Goal: Transaction & Acquisition: Purchase product/service

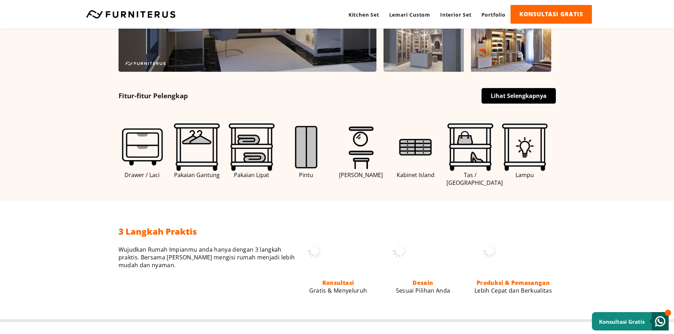
scroll to position [389, 0]
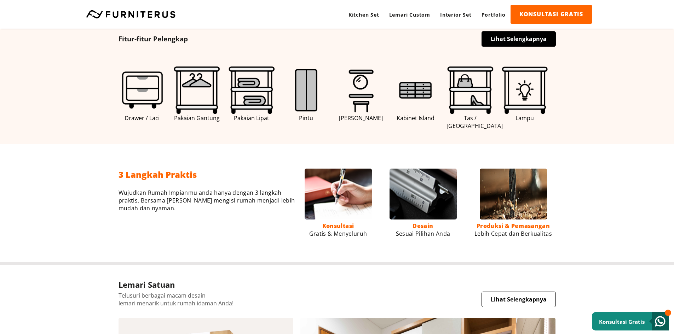
click at [195, 93] on img at bounding box center [197, 90] width 48 height 48
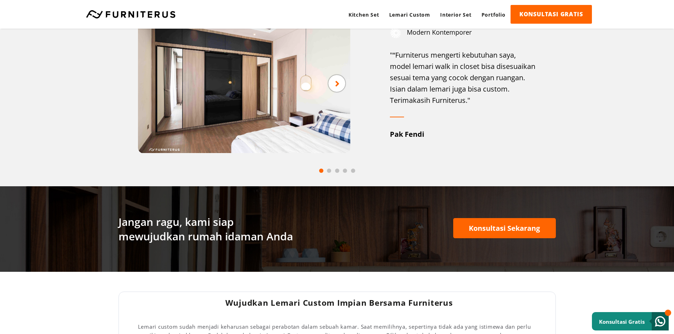
scroll to position [920, 0]
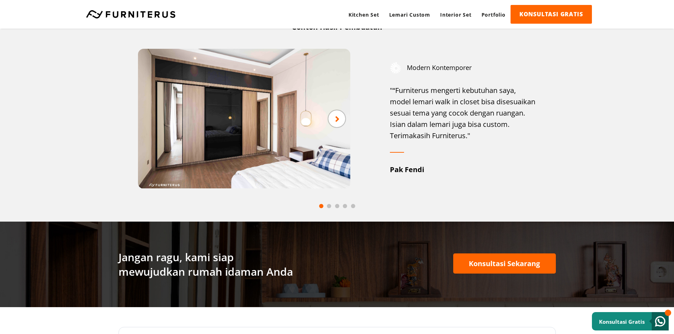
click at [336, 121] on icon at bounding box center [337, 118] width 5 height 9
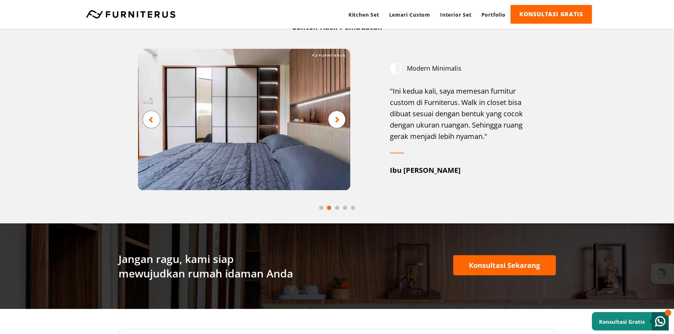
click at [336, 121] on icon at bounding box center [337, 119] width 5 height 9
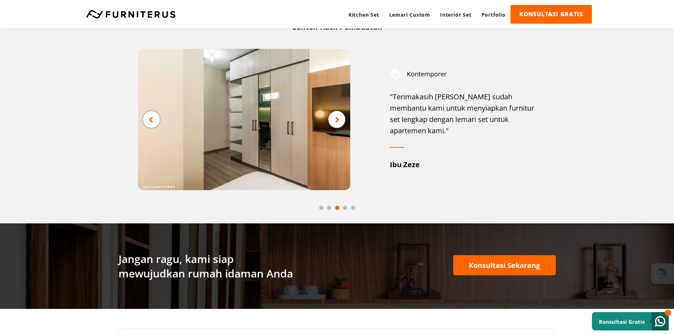
click at [336, 121] on icon at bounding box center [337, 119] width 5 height 9
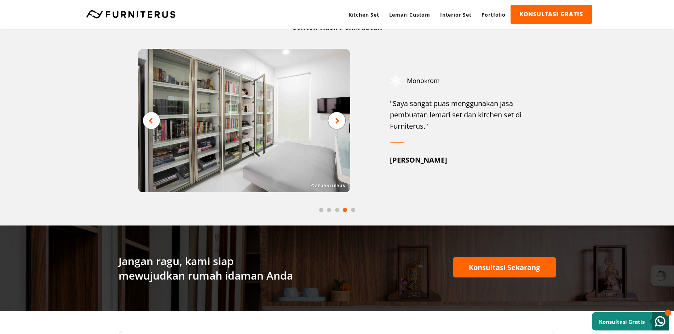
click at [336, 121] on icon at bounding box center [337, 120] width 5 height 9
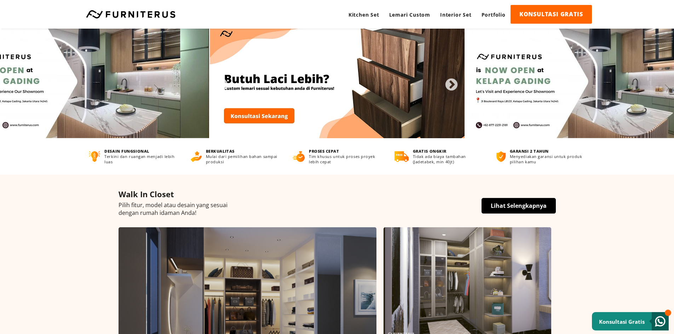
scroll to position [0, 0]
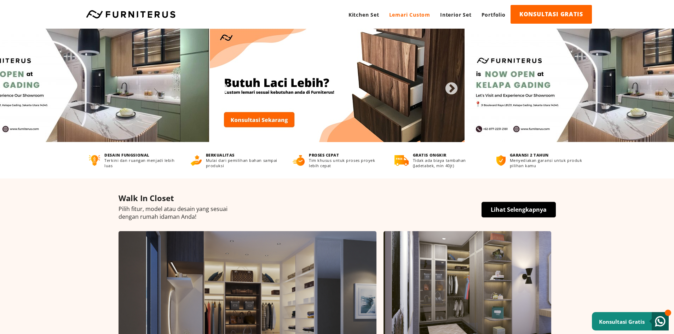
click at [407, 15] on link "Lemari Custom" at bounding box center [409, 14] width 51 height 19
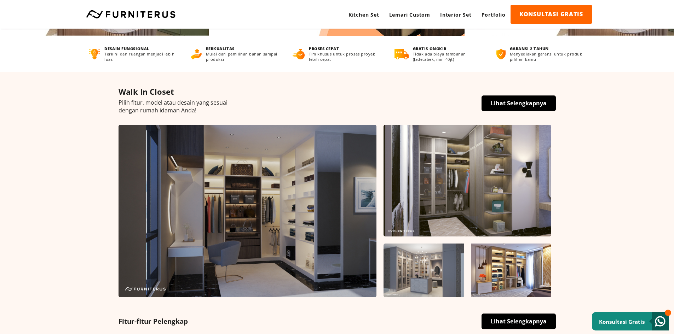
scroll to position [283, 0]
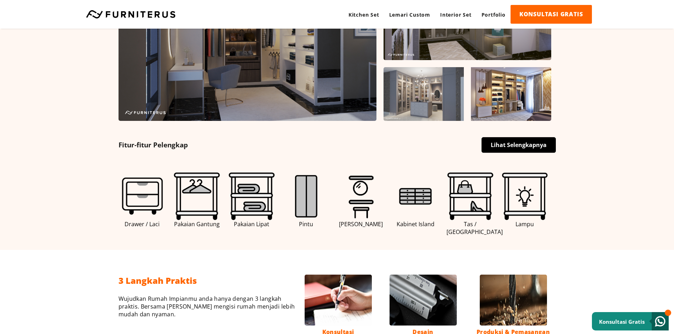
click at [513, 144] on link "Lihat Selengkapnya" at bounding box center [518, 145] width 74 height 16
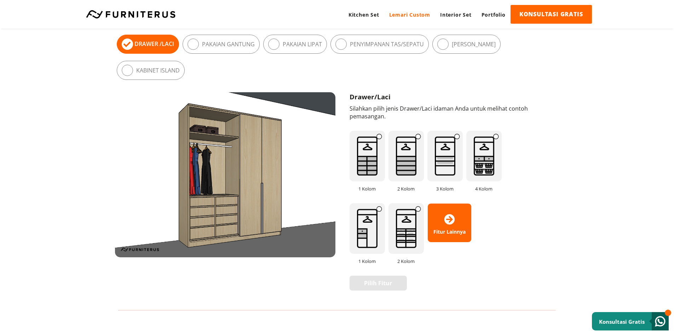
scroll to position [460, 0]
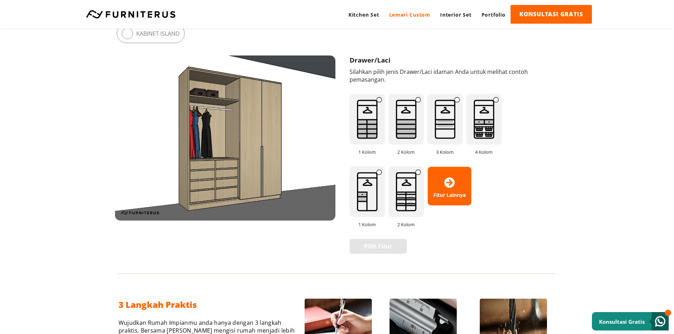
click at [367, 131] on img at bounding box center [366, 119] width 35 height 51
click at [445, 128] on img at bounding box center [444, 119] width 35 height 51
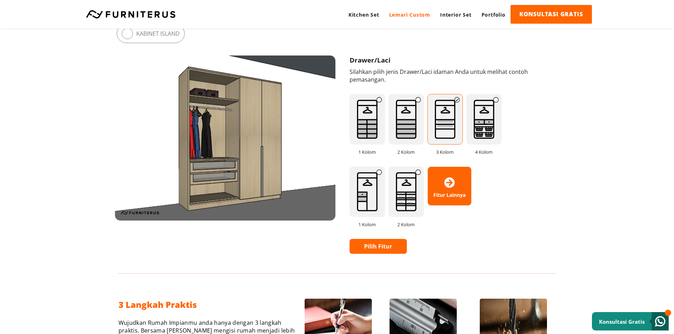
click at [397, 128] on img at bounding box center [405, 119] width 35 height 51
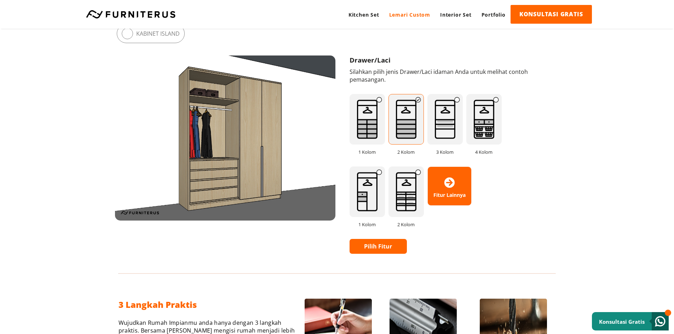
click at [452, 121] on img at bounding box center [444, 119] width 35 height 51
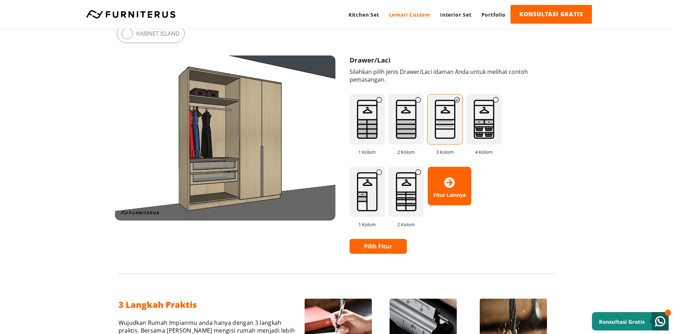
click at [373, 120] on img at bounding box center [366, 119] width 35 height 51
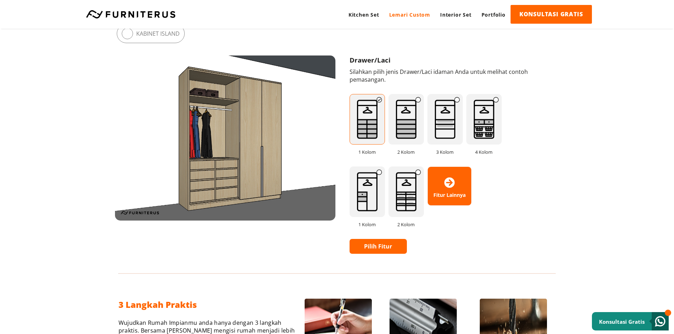
click at [446, 124] on img at bounding box center [444, 119] width 35 height 51
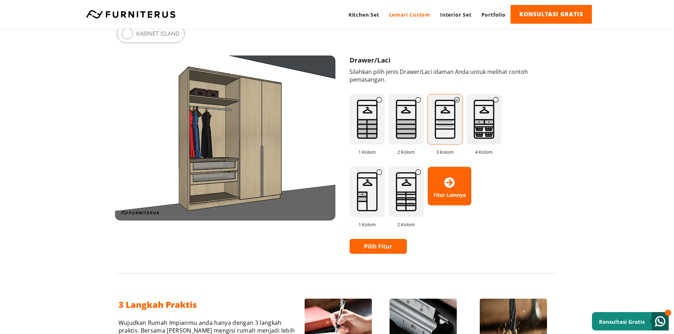
click at [487, 123] on img at bounding box center [483, 119] width 35 height 51
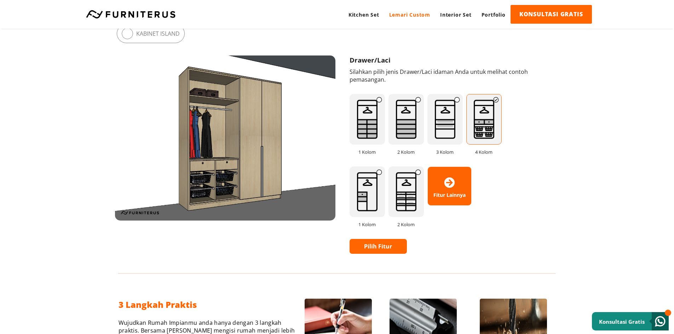
click at [444, 123] on img at bounding box center [444, 119] width 35 height 51
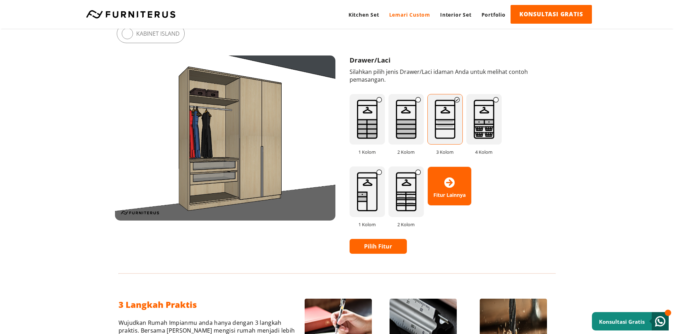
click at [484, 123] on img at bounding box center [483, 119] width 35 height 51
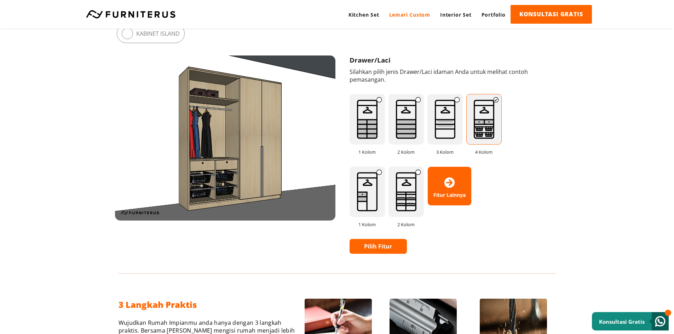
click at [378, 192] on img at bounding box center [366, 192] width 35 height 51
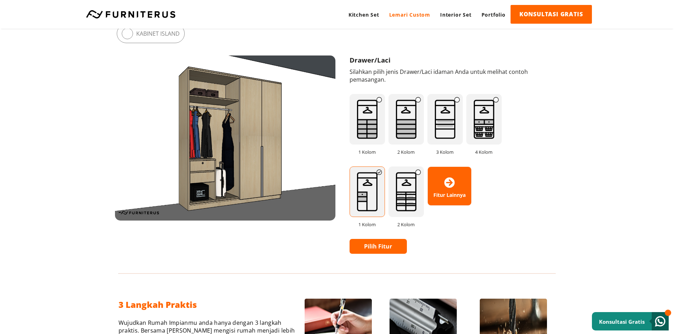
click at [405, 193] on img at bounding box center [405, 192] width 35 height 51
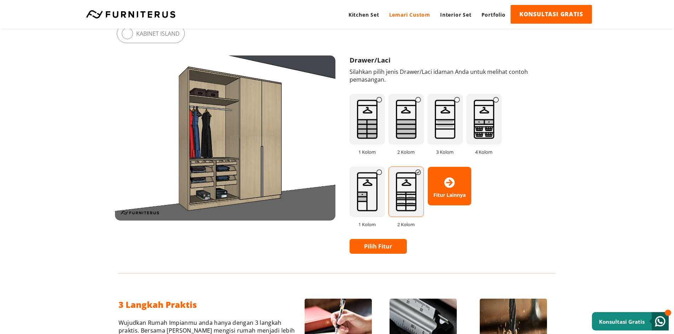
click at [365, 193] on img at bounding box center [366, 192] width 35 height 51
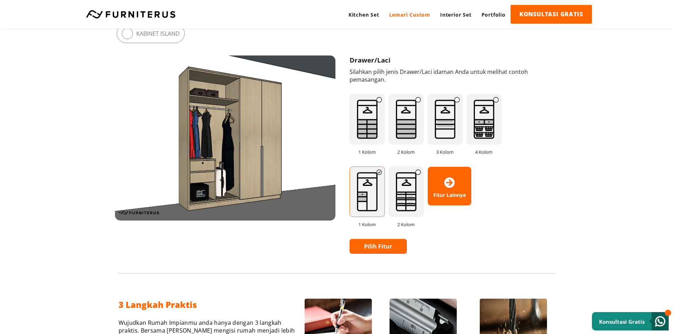
click at [449, 189] on span "Fitur Lainnya" at bounding box center [450, 186] width 44 height 24
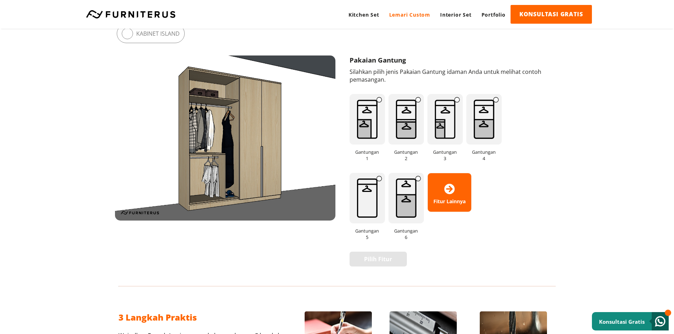
click at [370, 197] on img at bounding box center [366, 198] width 35 height 51
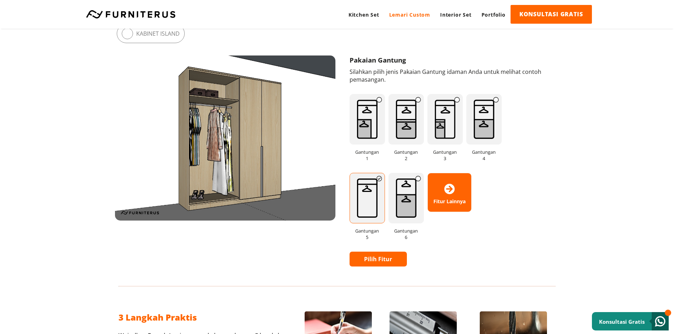
click at [404, 195] on img at bounding box center [405, 198] width 35 height 51
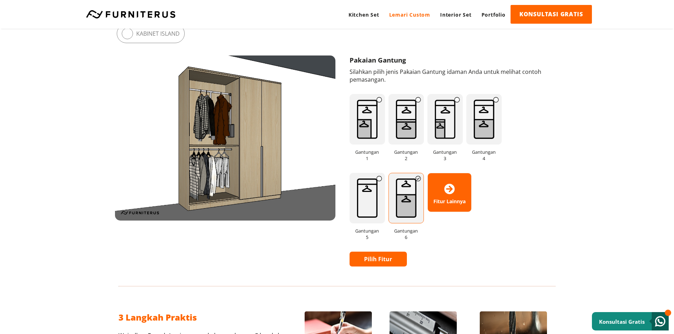
click at [483, 118] on img at bounding box center [483, 119] width 35 height 51
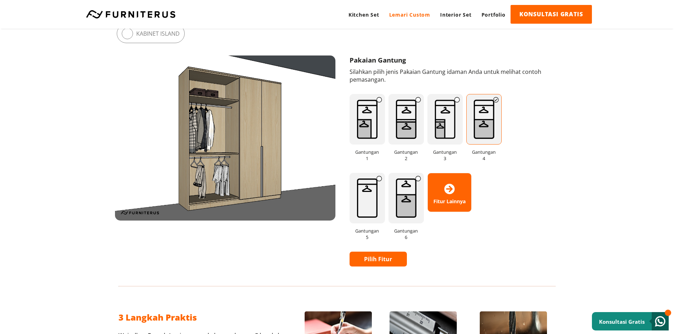
click at [399, 193] on img at bounding box center [405, 198] width 35 height 51
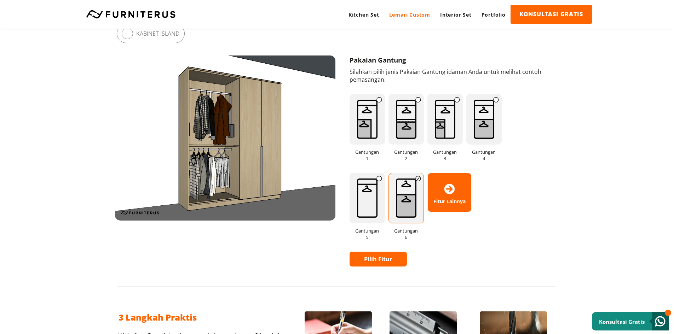
click at [482, 113] on img at bounding box center [483, 119] width 35 height 51
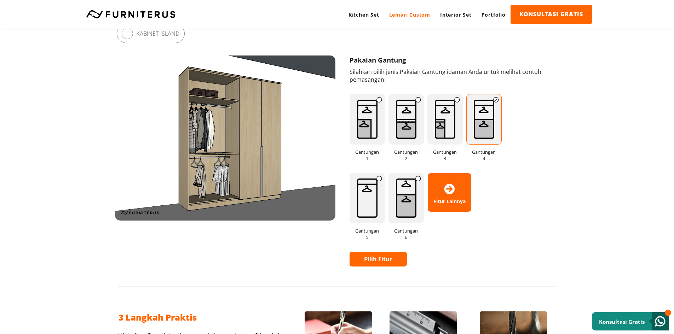
click at [410, 191] on img at bounding box center [405, 198] width 35 height 51
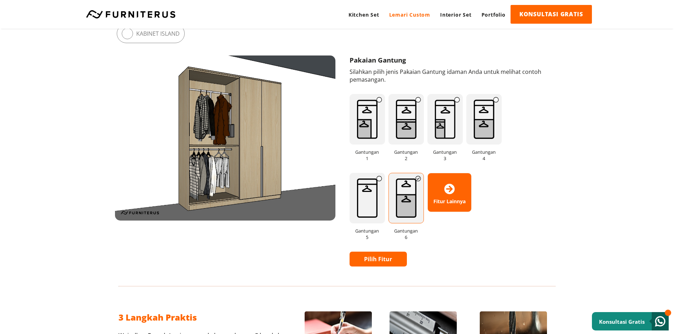
click at [439, 128] on img at bounding box center [444, 119] width 35 height 51
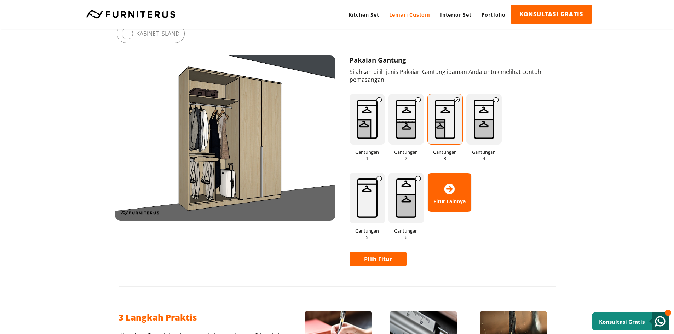
click at [398, 123] on img at bounding box center [405, 119] width 35 height 51
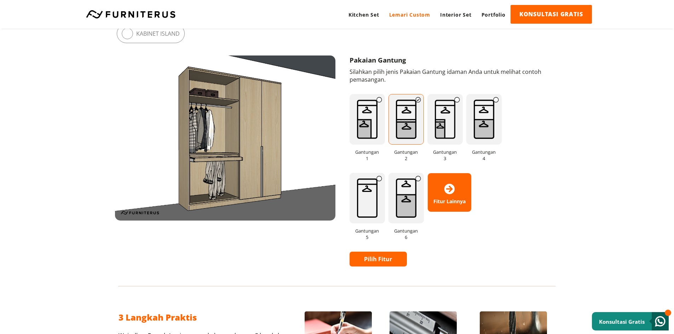
click at [363, 123] on img at bounding box center [366, 119] width 35 height 51
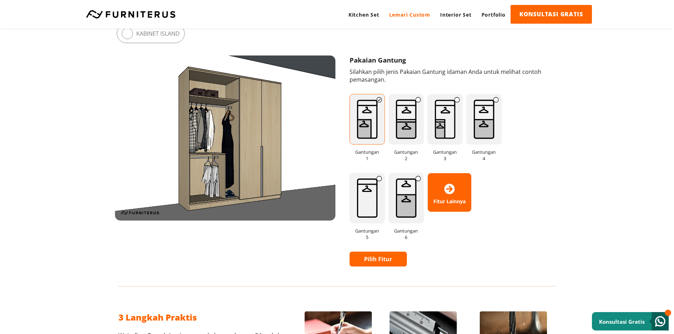
click at [470, 123] on img at bounding box center [483, 119] width 35 height 51
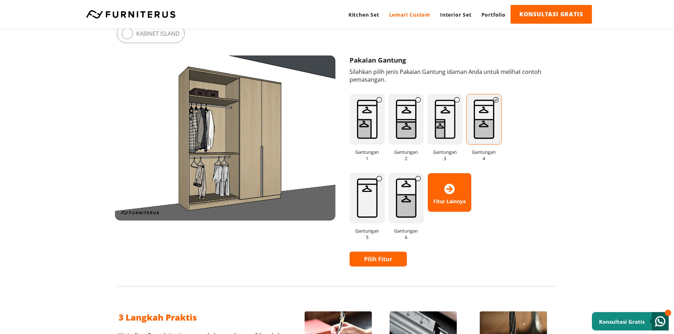
click at [446, 196] on span "Fitur Lainnya" at bounding box center [450, 192] width 44 height 24
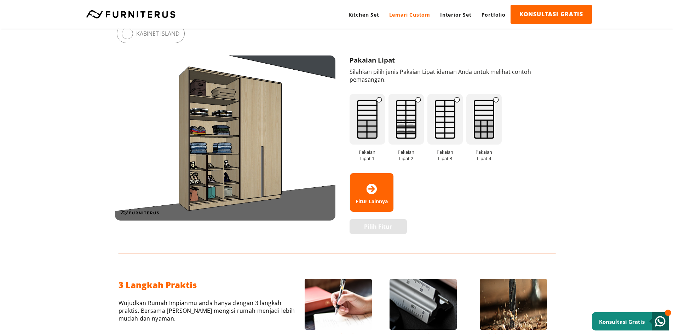
click at [372, 195] on span "Fitur Lainnya" at bounding box center [372, 192] width 44 height 24
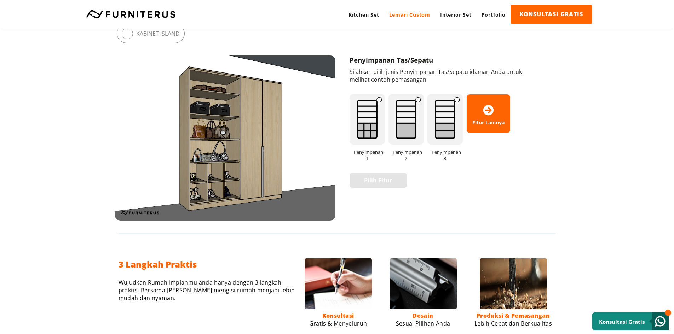
click at [485, 115] on icon at bounding box center [488, 110] width 11 height 11
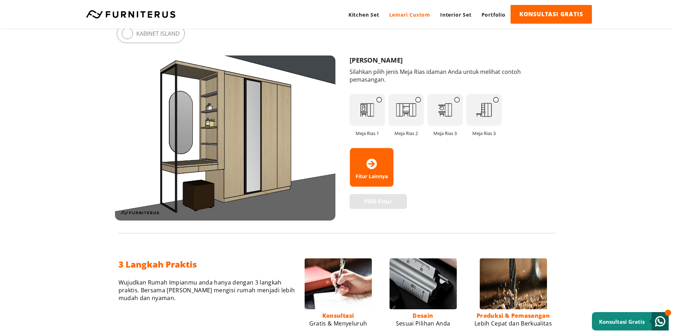
click at [373, 169] on icon at bounding box center [371, 164] width 11 height 11
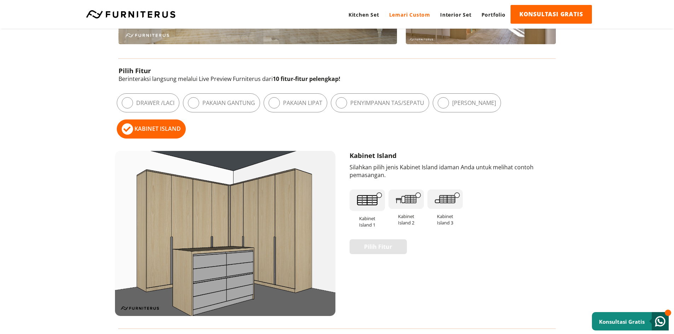
scroll to position [354, 0]
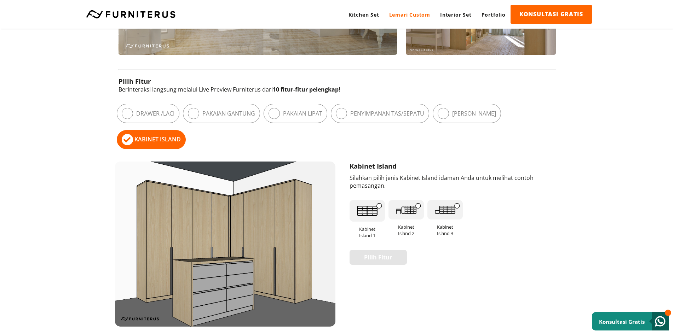
click at [204, 115] on label "Pakaian Gantung" at bounding box center [228, 114] width 53 height 8
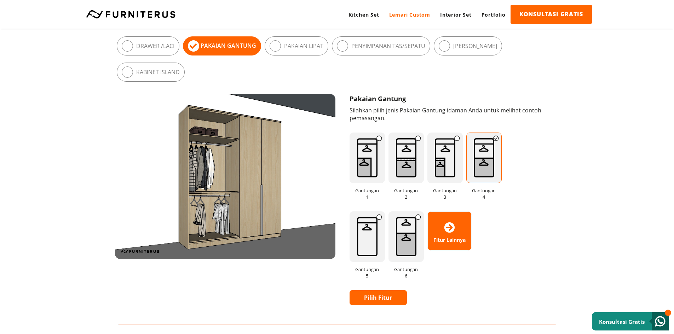
scroll to position [424, 0]
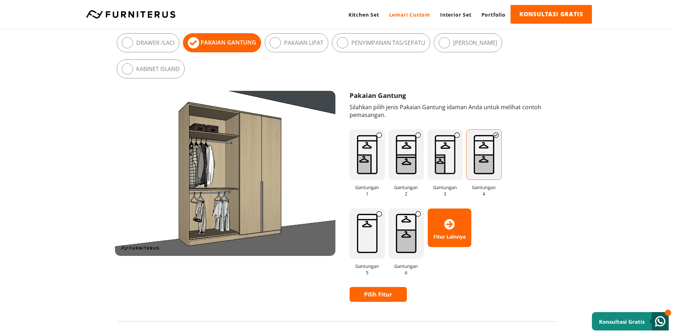
click at [403, 229] on img at bounding box center [405, 233] width 35 height 51
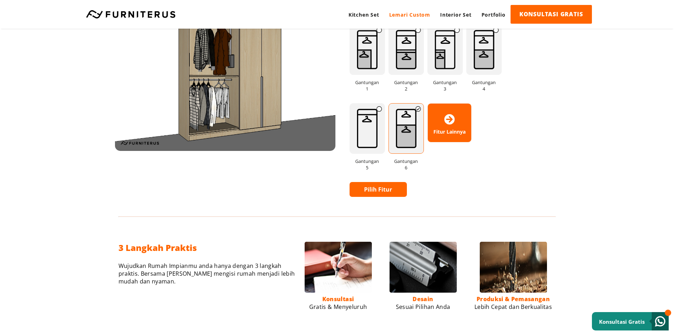
scroll to position [531, 0]
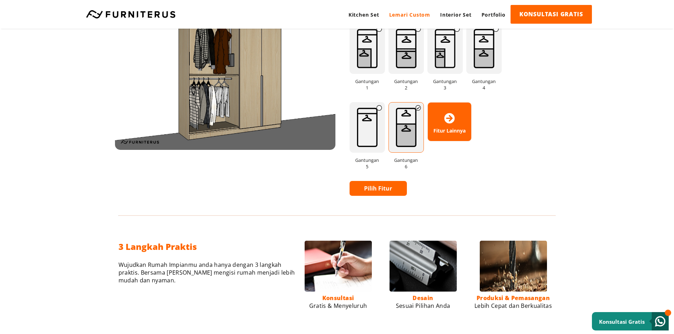
click at [391, 186] on link "Pilih Fitur" at bounding box center [378, 188] width 58 height 15
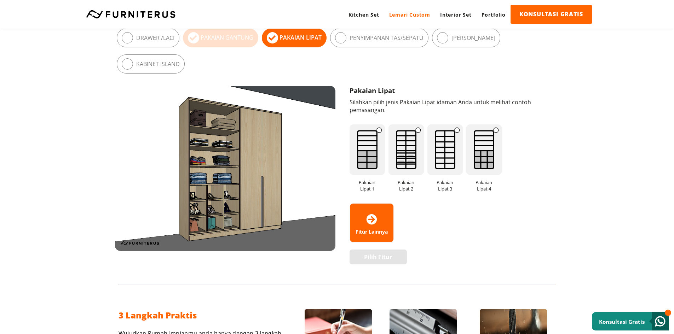
scroll to position [424, 0]
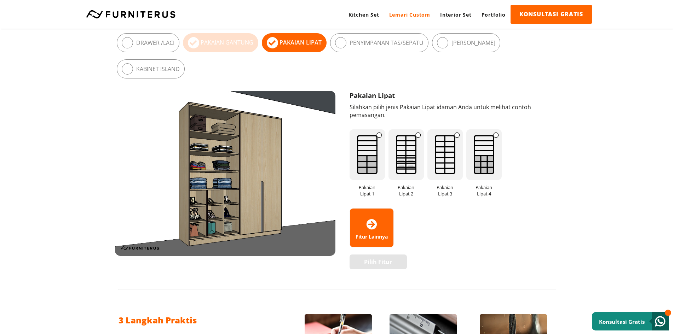
click at [451, 160] on img at bounding box center [444, 154] width 35 height 51
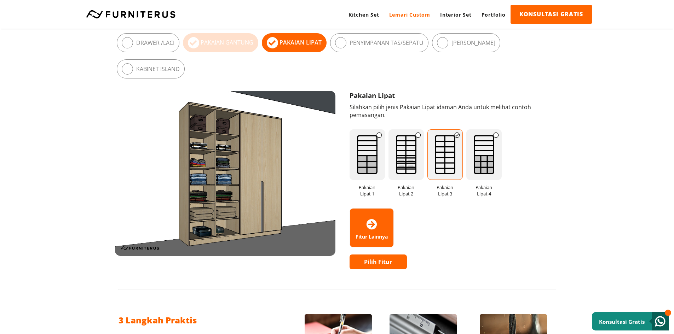
click at [475, 170] on img at bounding box center [483, 154] width 35 height 51
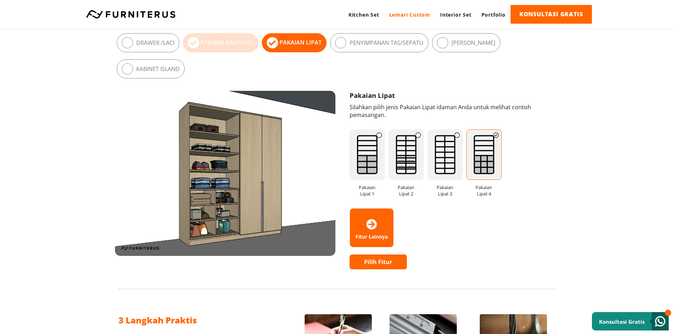
click at [361, 219] on span "Fitur Lainnya" at bounding box center [372, 228] width 44 height 24
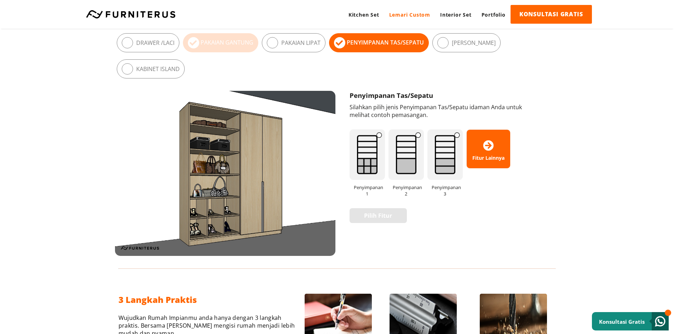
click at [373, 155] on img at bounding box center [366, 154] width 35 height 51
click at [405, 156] on img at bounding box center [405, 154] width 35 height 51
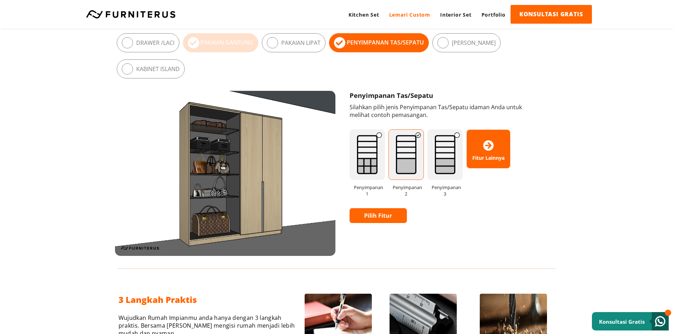
click at [443, 155] on img at bounding box center [444, 154] width 35 height 51
click at [375, 155] on img at bounding box center [366, 154] width 35 height 51
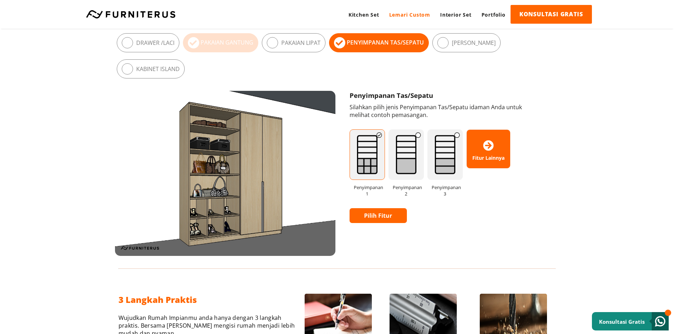
click at [407, 155] on img at bounding box center [405, 154] width 35 height 51
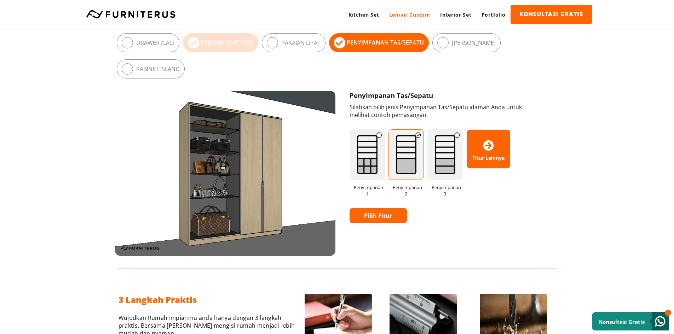
click at [478, 146] on span "Fitur Lainnya" at bounding box center [489, 149] width 44 height 24
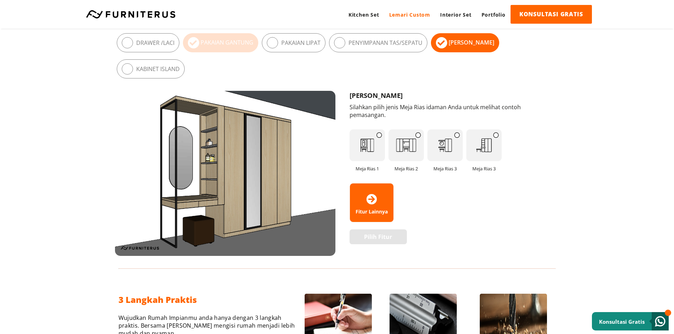
click at [277, 42] on icon at bounding box center [272, 42] width 11 height 11
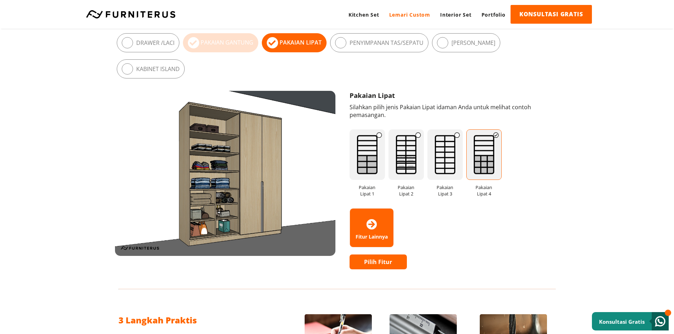
click at [443, 159] on img at bounding box center [444, 154] width 35 height 51
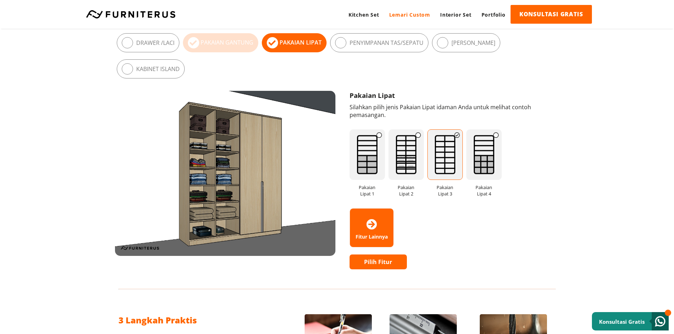
click at [373, 159] on img at bounding box center [366, 154] width 35 height 51
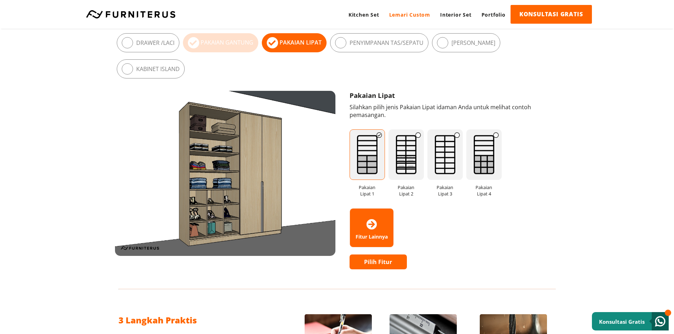
click at [400, 162] on img at bounding box center [405, 154] width 35 height 51
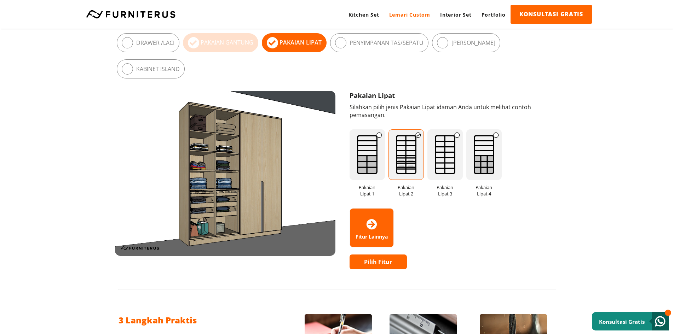
click at [481, 156] on img at bounding box center [483, 154] width 35 height 51
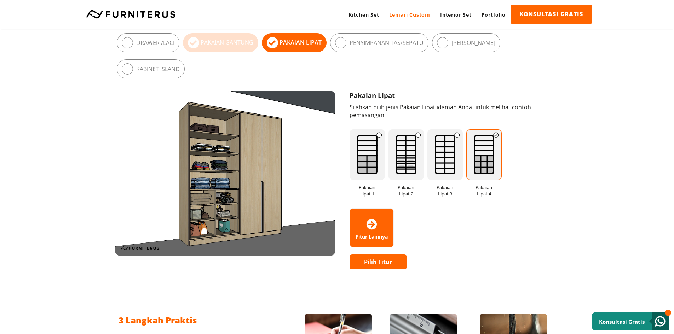
click at [409, 156] on img at bounding box center [405, 154] width 35 height 51
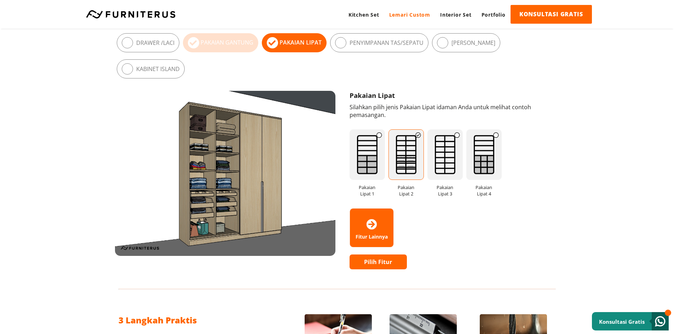
click at [482, 156] on img at bounding box center [483, 154] width 35 height 51
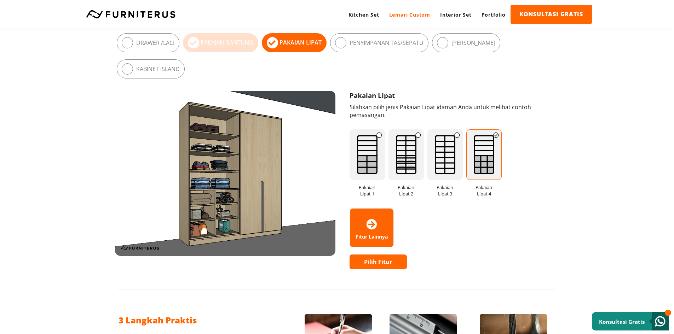
click at [444, 156] on img at bounding box center [444, 154] width 35 height 51
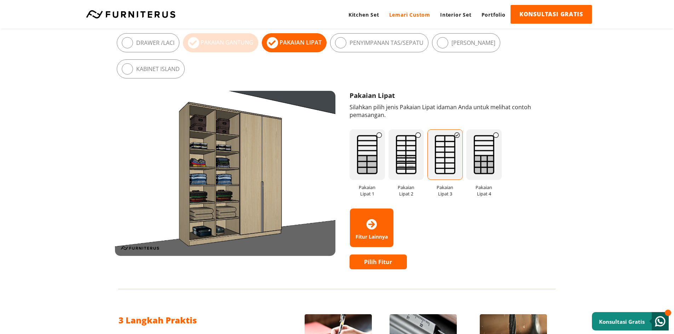
click at [494, 159] on img at bounding box center [483, 154] width 35 height 51
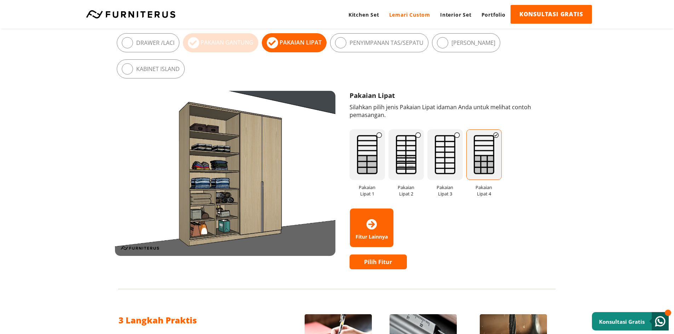
click at [410, 157] on img at bounding box center [405, 154] width 35 height 51
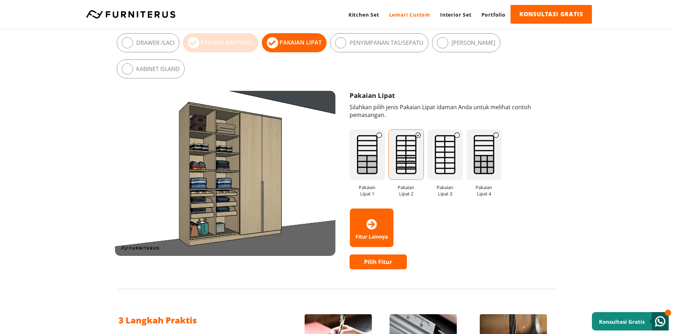
click at [390, 264] on link "Pilih Fitur" at bounding box center [378, 262] width 58 height 15
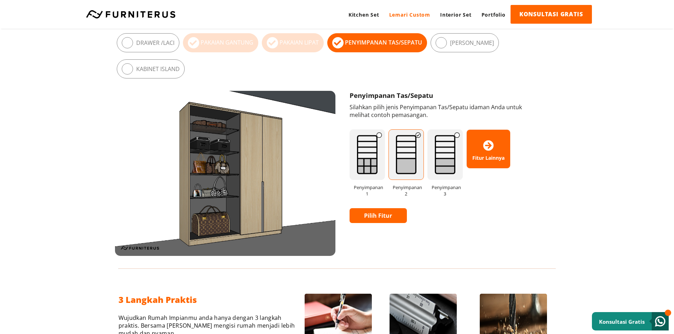
click at [441, 129] on img at bounding box center [444, 154] width 35 height 51
click at [153, 43] on label "Drawer / Laci" at bounding box center [155, 43] width 38 height 8
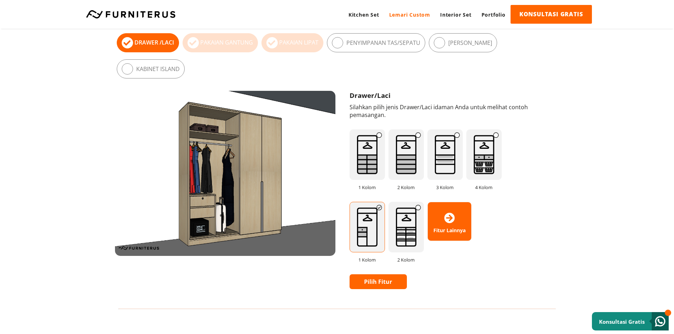
click at [370, 135] on img at bounding box center [366, 154] width 35 height 51
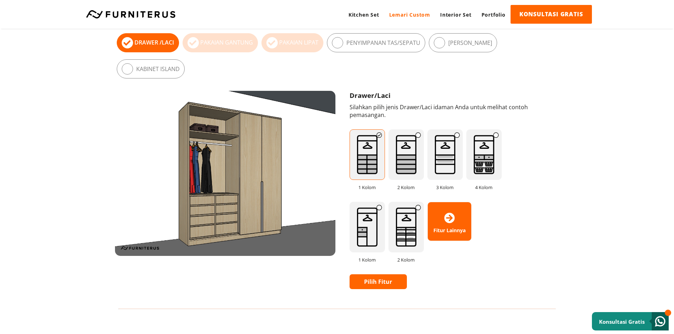
click at [407, 133] on img at bounding box center [405, 154] width 35 height 51
click at [448, 135] on img at bounding box center [444, 154] width 35 height 51
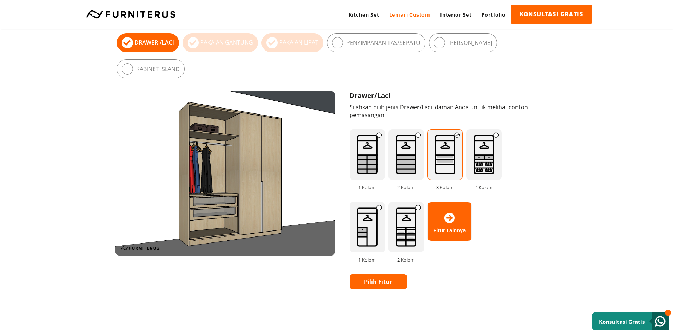
click at [412, 138] on img at bounding box center [405, 154] width 35 height 51
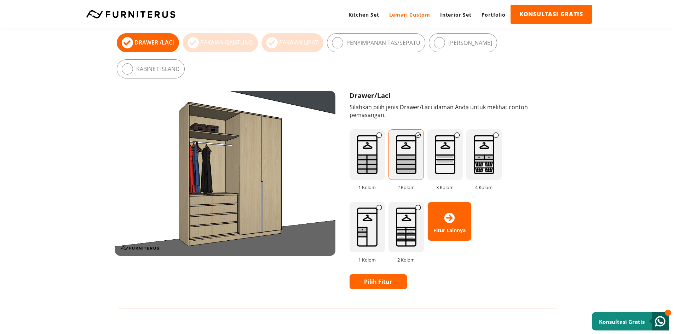
click at [449, 139] on img at bounding box center [444, 154] width 35 height 51
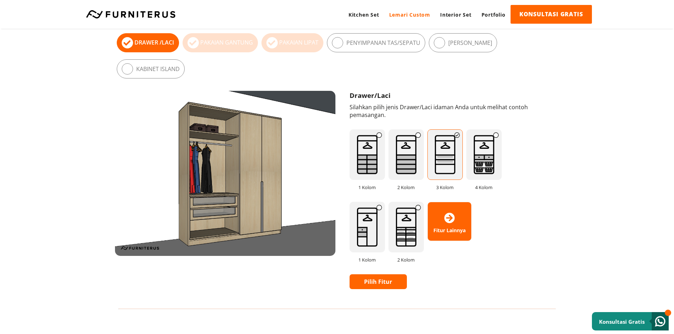
click at [482, 139] on img at bounding box center [483, 154] width 35 height 51
click at [362, 202] on img at bounding box center [366, 227] width 35 height 51
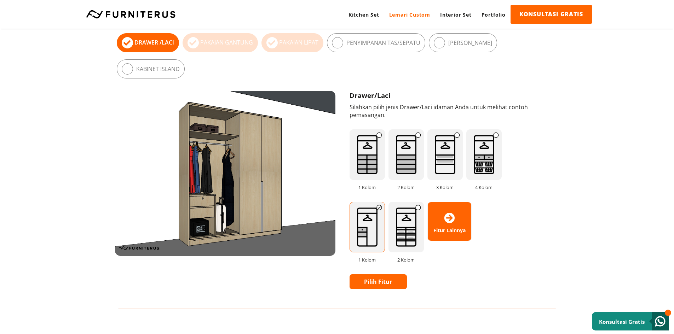
click at [389, 274] on link "Pilih Fitur" at bounding box center [378, 281] width 58 height 15
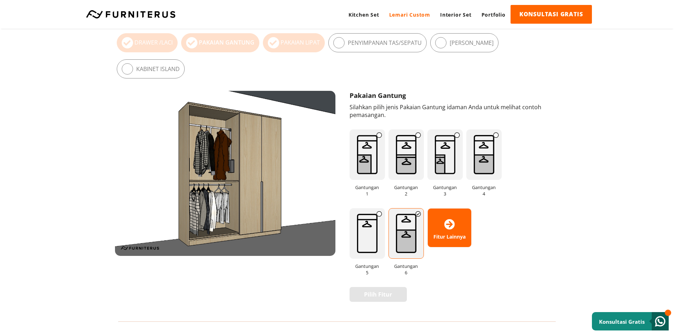
click at [449, 46] on div "[PERSON_NAME]" at bounding box center [464, 42] width 68 height 19
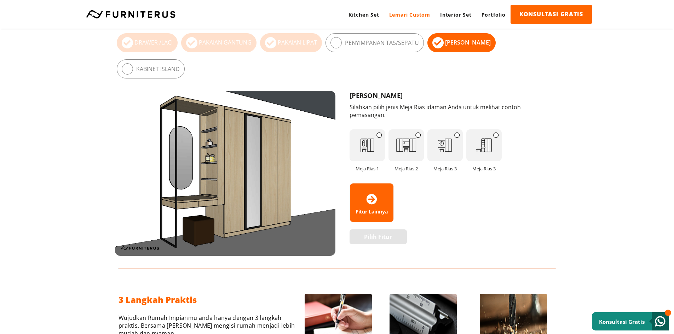
click at [365, 129] on img at bounding box center [366, 145] width 35 height 32
click at [410, 129] on img at bounding box center [405, 145] width 35 height 32
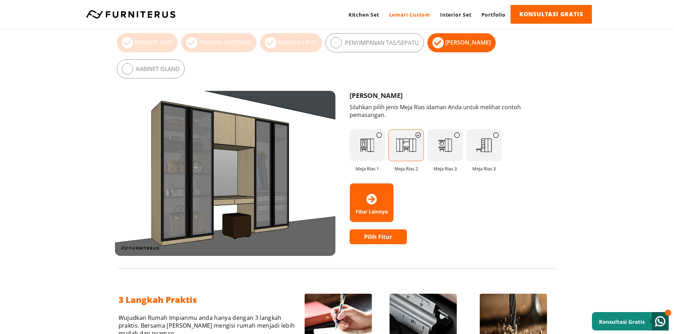
click at [441, 129] on img at bounding box center [444, 145] width 35 height 32
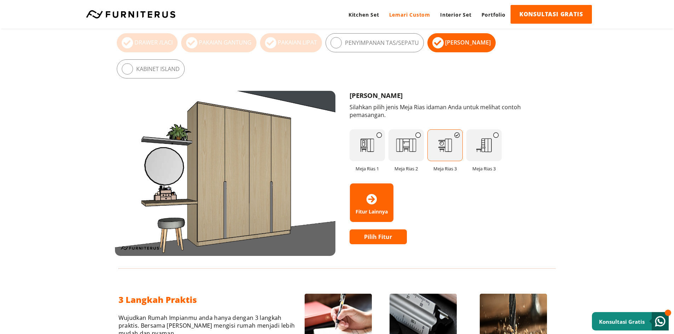
click at [479, 129] on img at bounding box center [483, 145] width 35 height 32
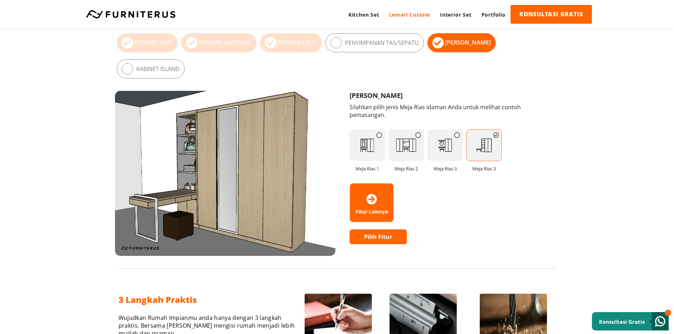
click at [375, 194] on icon at bounding box center [371, 199] width 11 height 11
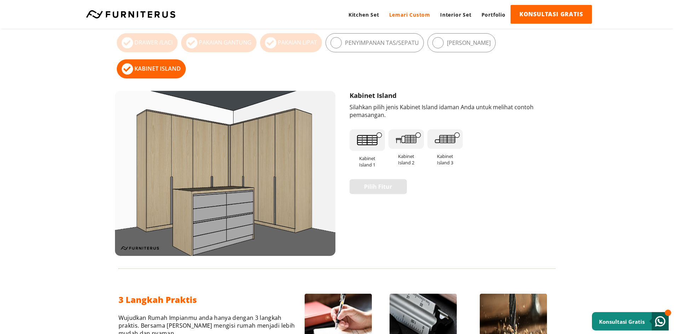
click at [457, 43] on label "[PERSON_NAME]" at bounding box center [469, 43] width 44 height 8
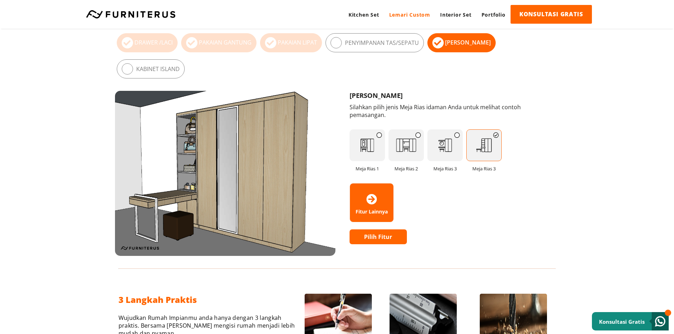
click at [487, 129] on img at bounding box center [483, 145] width 35 height 32
click at [389, 230] on link "Pilih Fitur" at bounding box center [378, 237] width 58 height 15
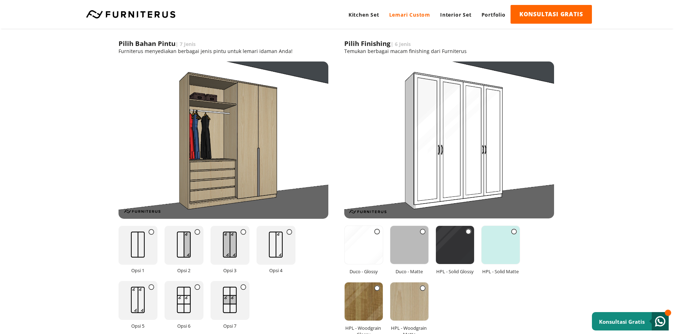
scroll to position [778, 0]
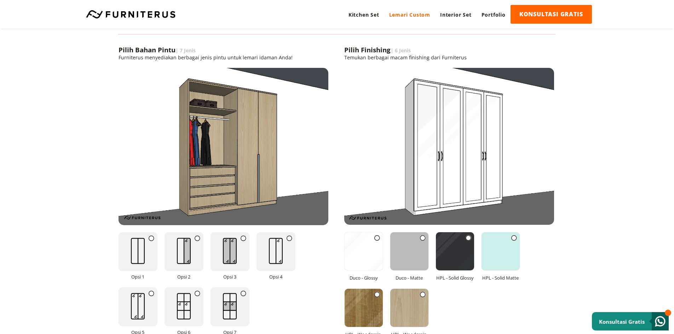
click at [151, 236] on icon at bounding box center [152, 239] width 6 height 6
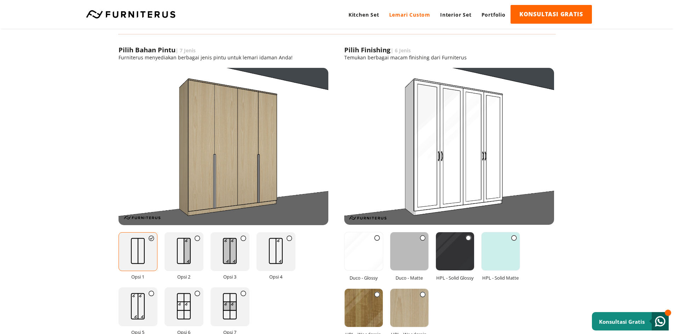
click at [151, 236] on icon at bounding box center [152, 239] width 6 height 6
click at [198, 236] on icon at bounding box center [198, 239] width 6 height 6
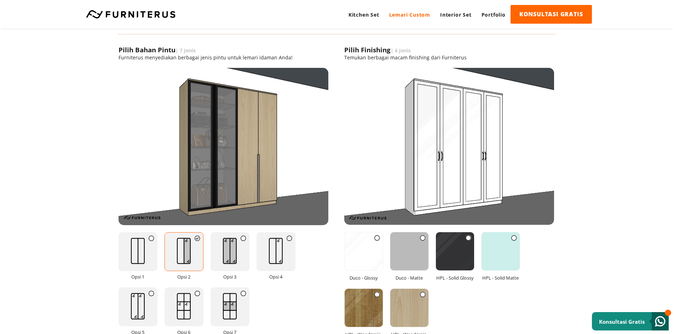
click at [243, 236] on icon at bounding box center [244, 239] width 6 height 6
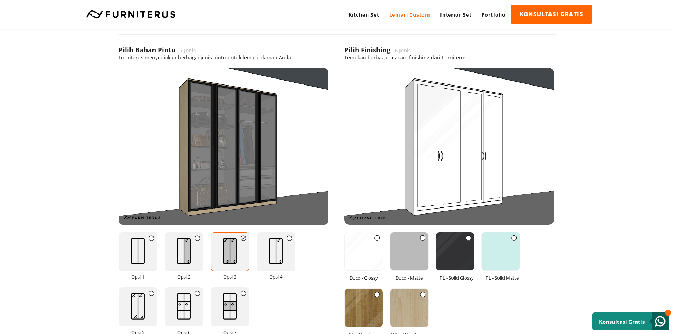
click at [288, 236] on icon at bounding box center [290, 239] width 6 height 6
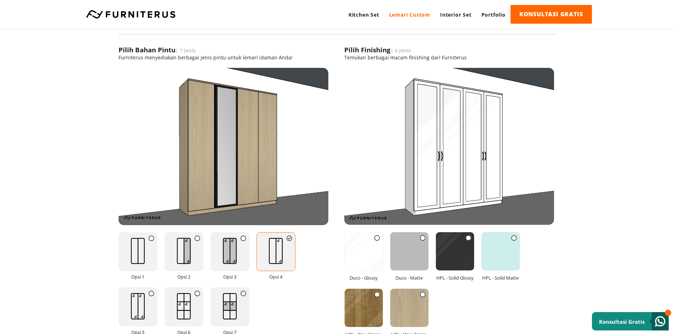
click at [154, 236] on icon at bounding box center [152, 239] width 6 height 6
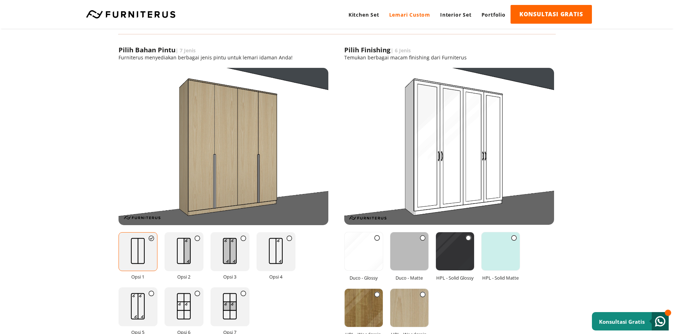
click at [197, 236] on icon at bounding box center [198, 239] width 6 height 6
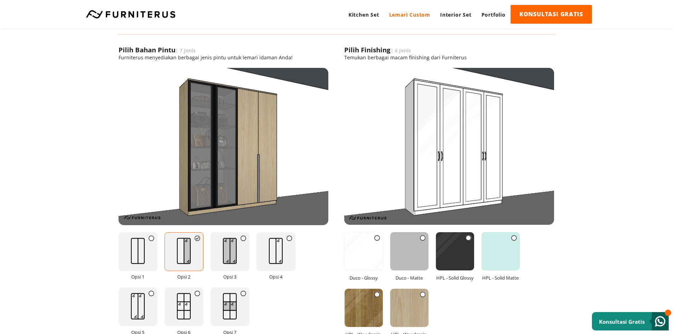
click at [151, 236] on icon at bounding box center [152, 239] width 6 height 6
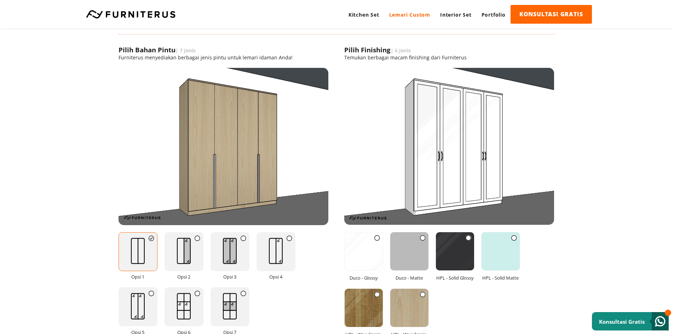
click at [198, 236] on icon at bounding box center [198, 239] width 6 height 6
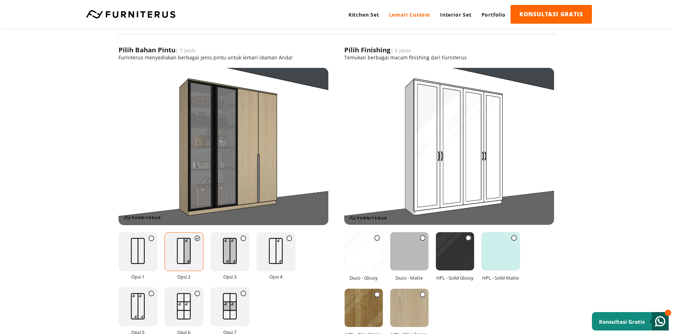
click at [244, 236] on icon at bounding box center [244, 239] width 6 height 6
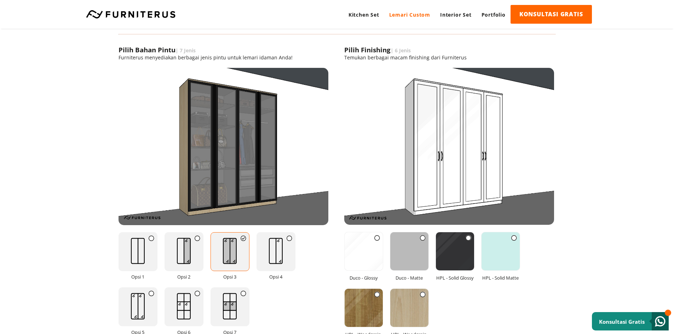
click at [290, 236] on icon at bounding box center [290, 239] width 6 height 6
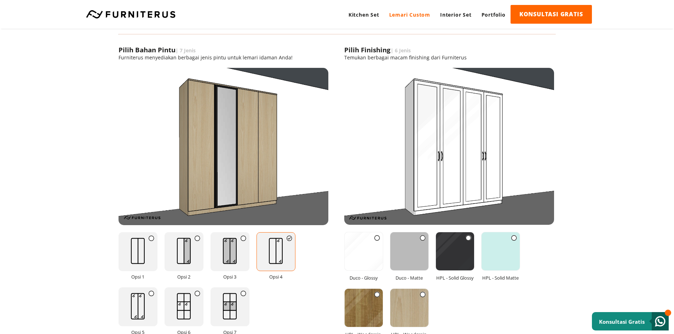
click at [149, 291] on icon at bounding box center [152, 294] width 6 height 6
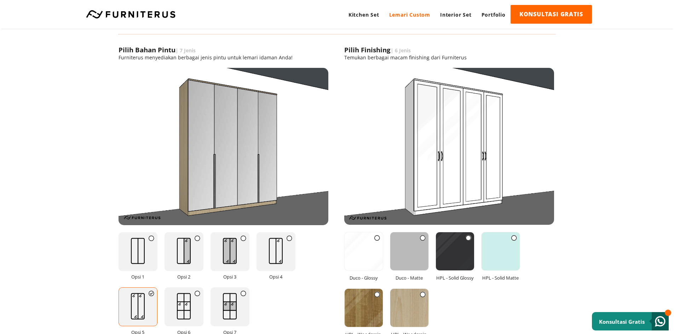
click at [199, 291] on icon at bounding box center [198, 294] width 6 height 6
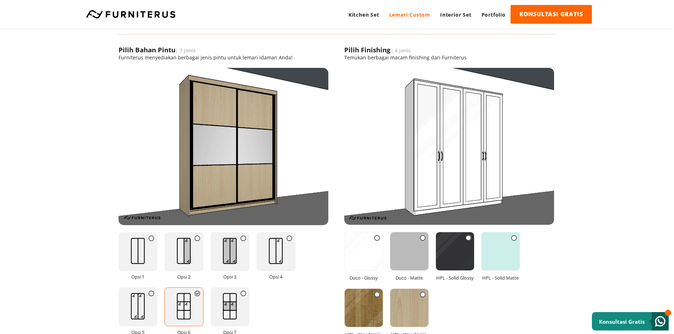
click at [242, 291] on icon at bounding box center [244, 294] width 6 height 6
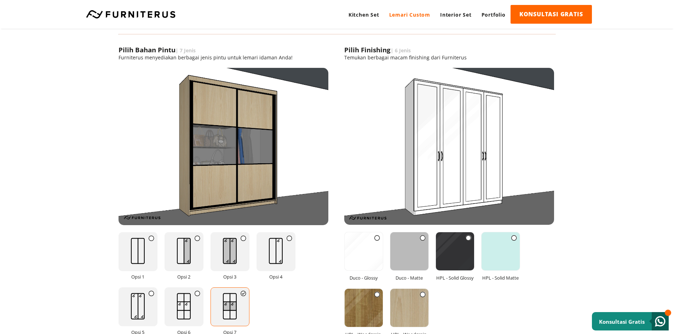
click at [151, 233] on img at bounding box center [138, 251] width 28 height 37
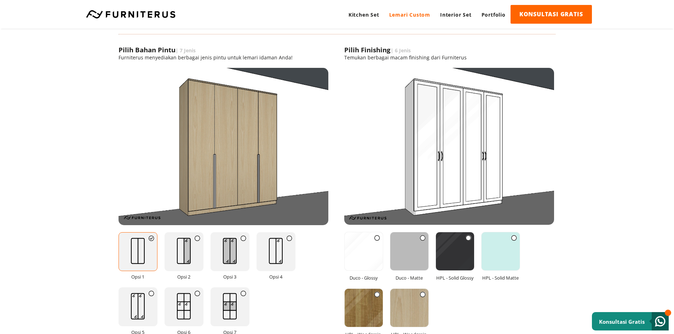
click at [376, 235] on icon at bounding box center [377, 238] width 6 height 6
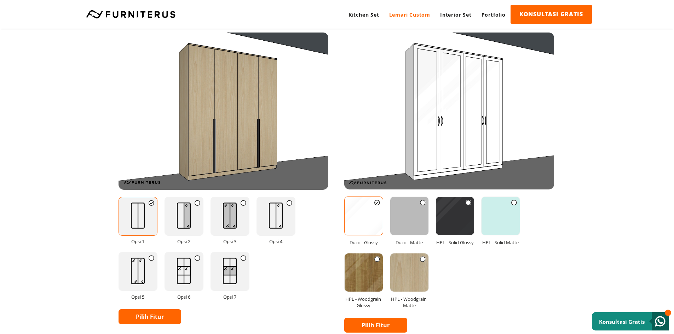
click at [364, 254] on img at bounding box center [364, 273] width 38 height 38
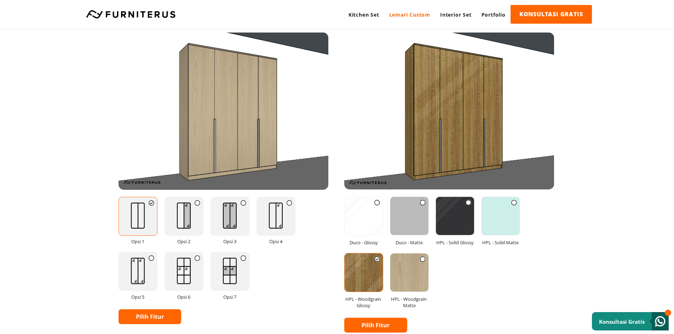
click at [420, 254] on img at bounding box center [409, 273] width 38 height 38
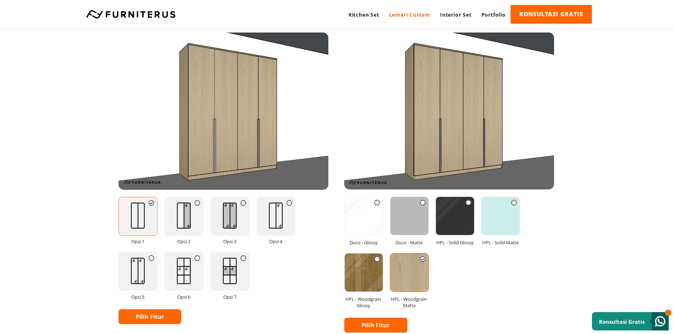
click at [416, 197] on img at bounding box center [409, 216] width 38 height 38
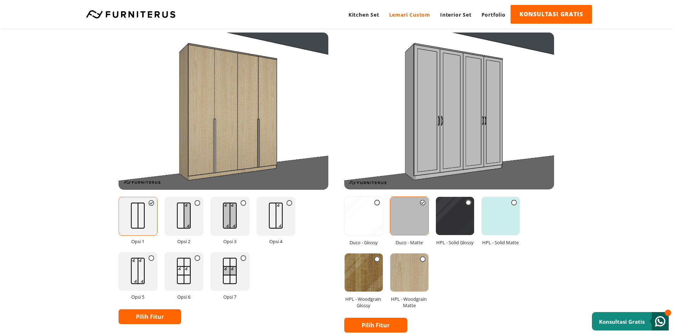
click at [400, 254] on img at bounding box center [409, 273] width 38 height 38
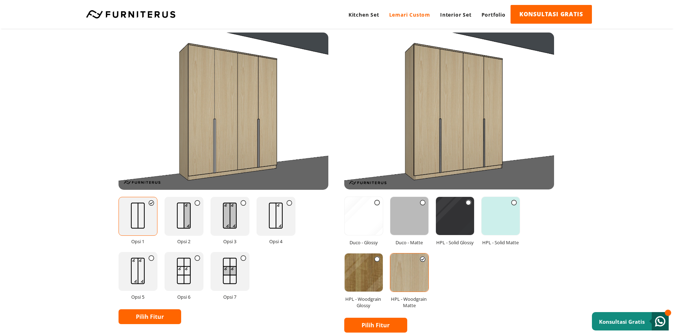
click at [453, 197] on img at bounding box center [455, 216] width 38 height 38
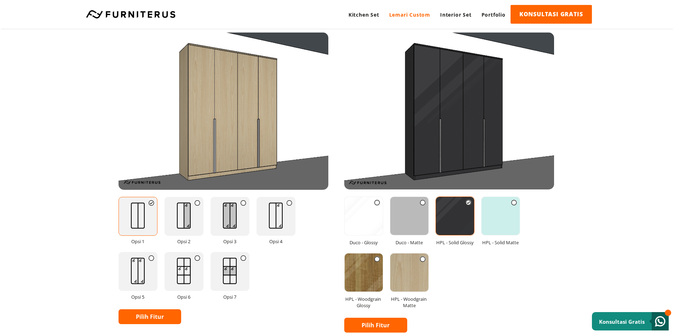
click at [498, 197] on img at bounding box center [500, 216] width 38 height 38
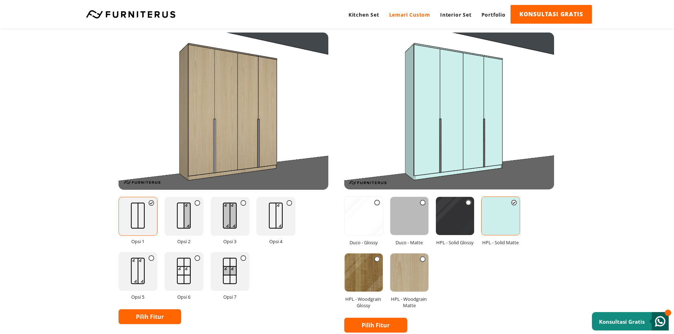
click at [415, 198] on img at bounding box center [409, 216] width 38 height 38
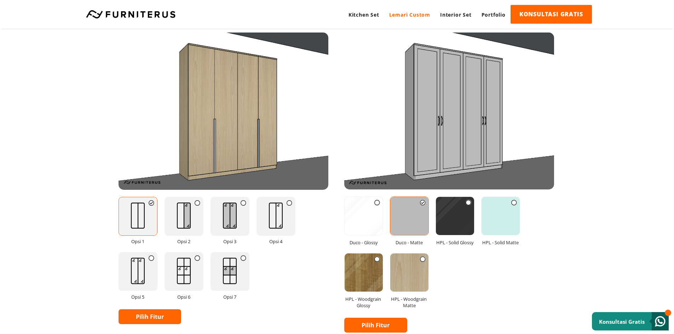
click at [463, 197] on img at bounding box center [455, 216] width 38 height 38
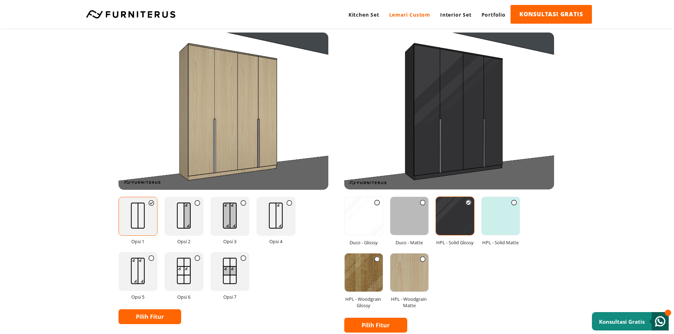
click at [496, 197] on img at bounding box center [500, 216] width 38 height 38
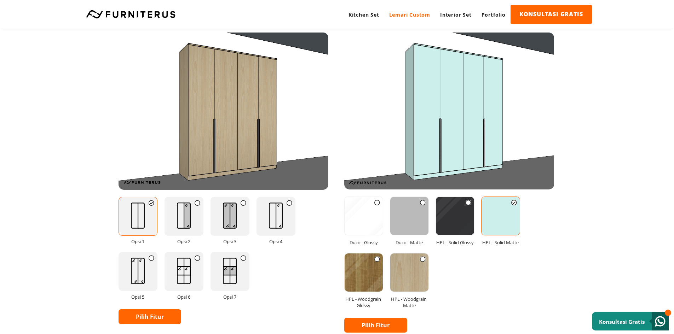
click at [455, 197] on img at bounding box center [455, 216] width 38 height 38
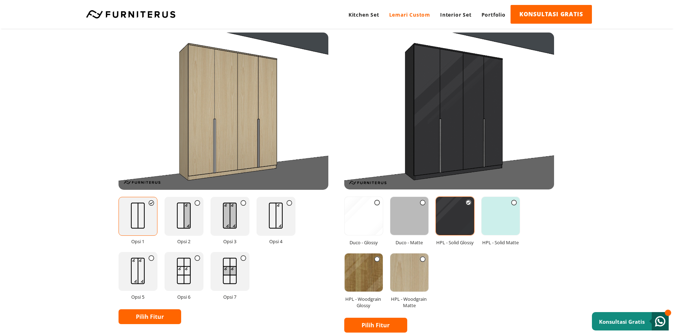
click at [491, 197] on img at bounding box center [500, 216] width 38 height 38
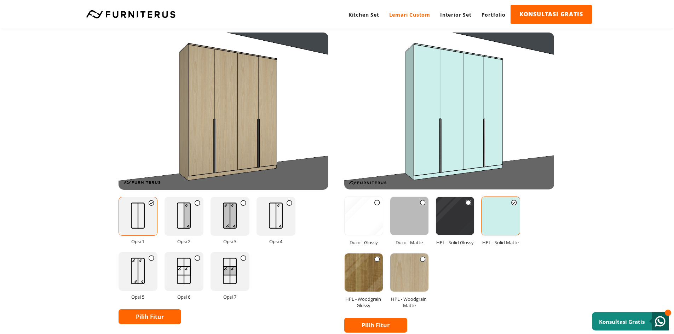
click at [446, 197] on img at bounding box center [455, 216] width 38 height 38
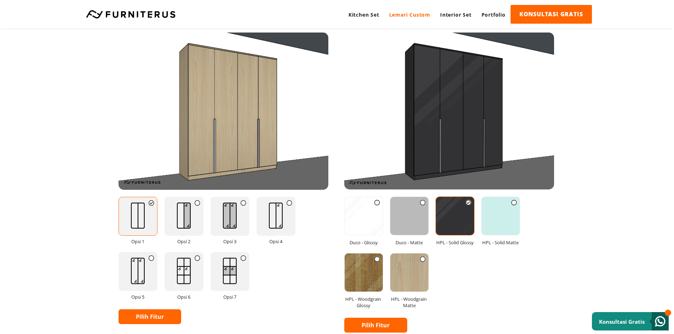
click at [381, 318] on link "Pilih Fitur" at bounding box center [375, 325] width 63 height 15
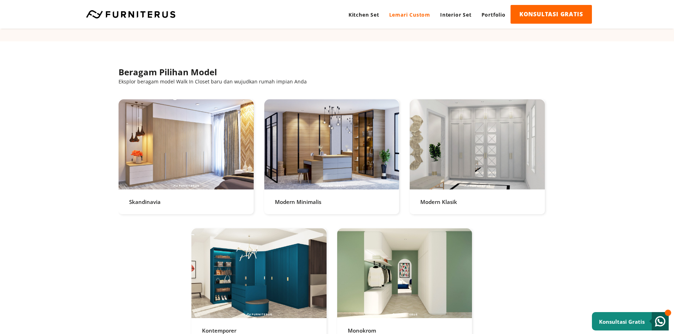
scroll to position [1361, 0]
